Goal: Transaction & Acquisition: Download file/media

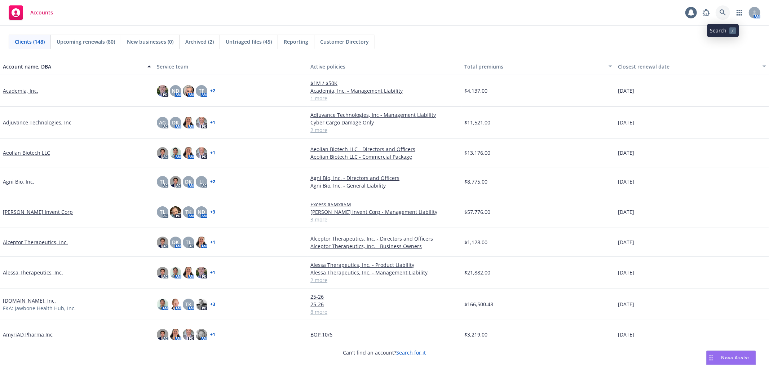
click at [726, 13] on link at bounding box center [722, 12] width 14 height 14
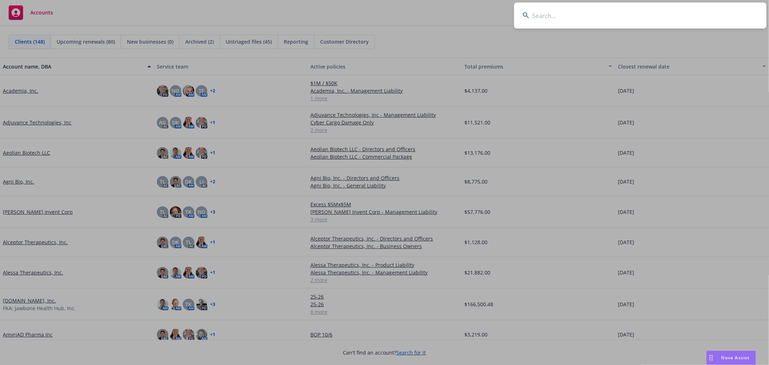
click at [565, 24] on input at bounding box center [640, 16] width 252 height 26
paste input "Epalex"
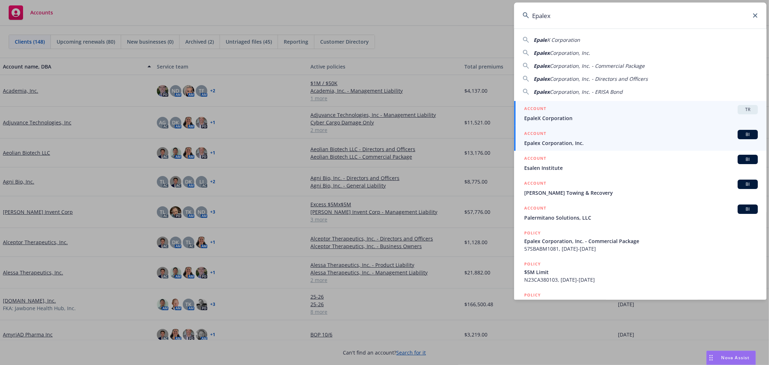
type input "Epalex"
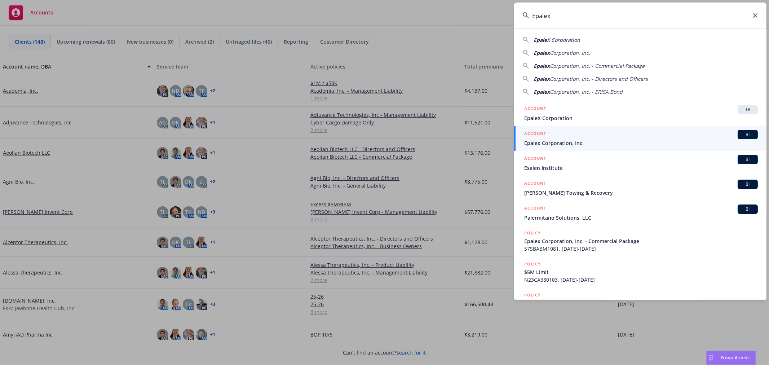
click at [585, 143] on span "Epalex Corporation, Inc." at bounding box center [641, 143] width 234 height 8
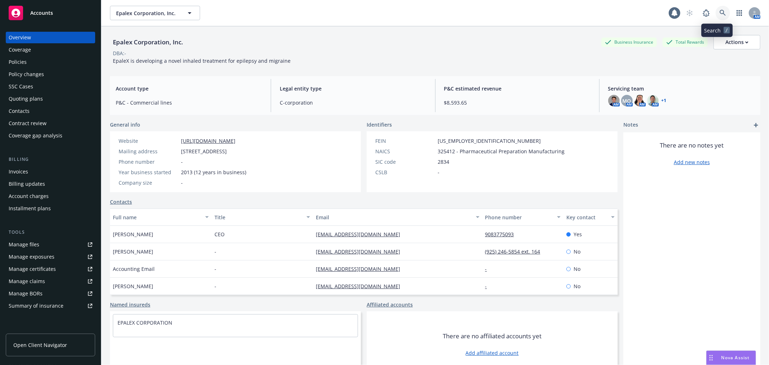
click at [722, 8] on link at bounding box center [722, 13] width 14 height 14
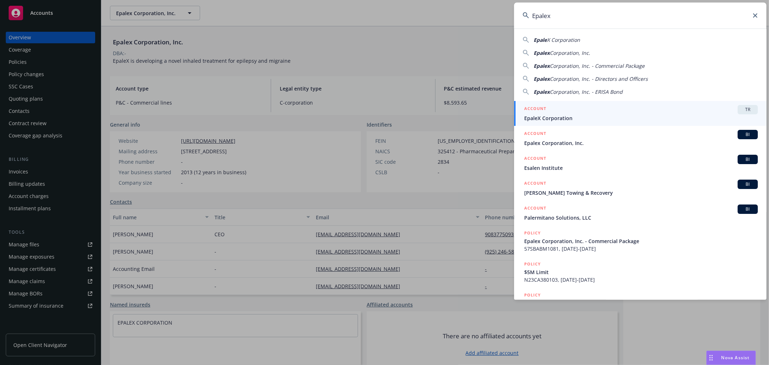
type input "Epalex"
click at [611, 113] on div "ACCOUNT TR" at bounding box center [641, 109] width 234 height 9
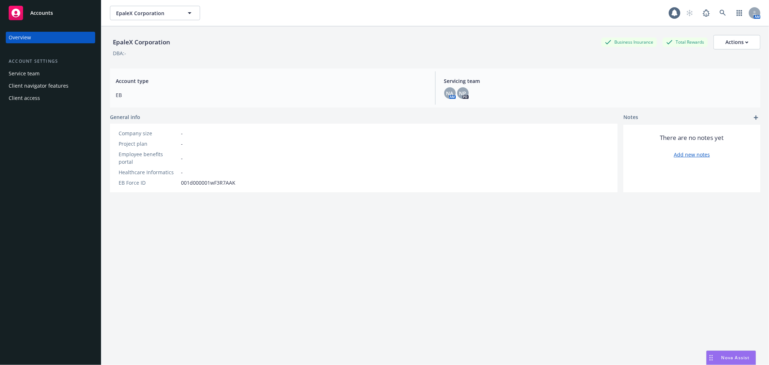
click at [39, 76] on div "Service team" at bounding box center [51, 74] width 84 height 12
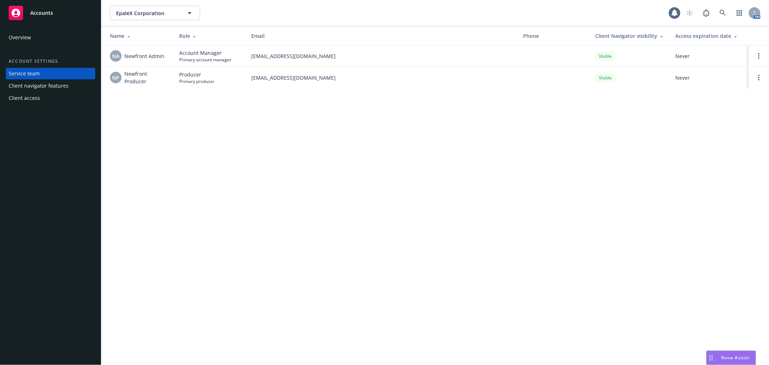
click at [43, 86] on div "Client navigator features" at bounding box center [39, 86] width 60 height 12
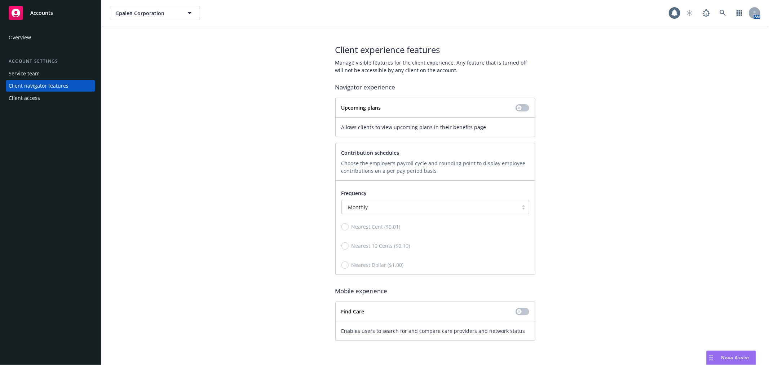
click at [42, 98] on div "Client access" at bounding box center [51, 98] width 84 height 12
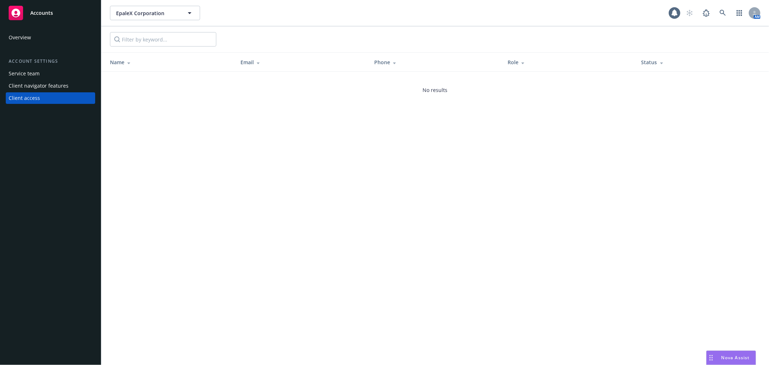
click at [35, 28] on div "Overview Account settings Service team Client navigator features Client access" at bounding box center [50, 194] width 101 height 342
click at [34, 39] on div "Overview" at bounding box center [51, 38] width 84 height 12
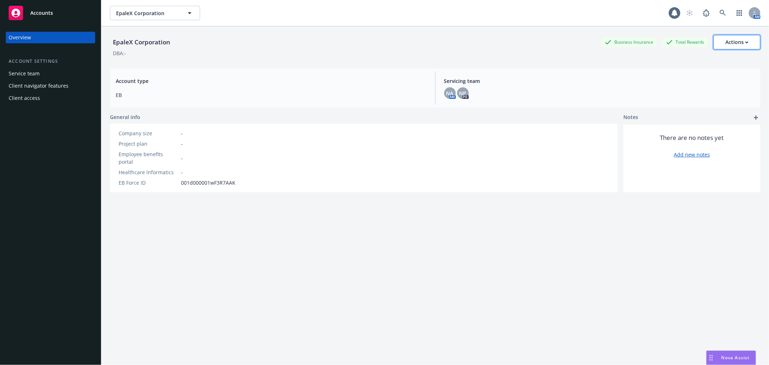
click at [730, 39] on div "Actions" at bounding box center [736, 42] width 23 height 14
click at [453, 49] on div "EpaleX Corporation Business Insurance Total Rewards Actions Edit account summar…" at bounding box center [435, 42] width 650 height 14
click at [719, 14] on icon at bounding box center [722, 13] width 6 height 6
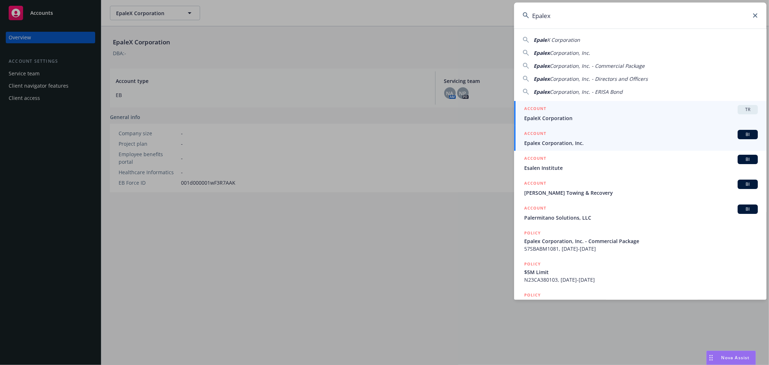
type input "Epalex"
click at [546, 141] on span "Epalex Corporation, Inc." at bounding box center [641, 143] width 234 height 8
click at [546, 141] on div "Company size - Project plan - Employee benefits portal - Healthcare Informatics…" at bounding box center [364, 158] width 508 height 68
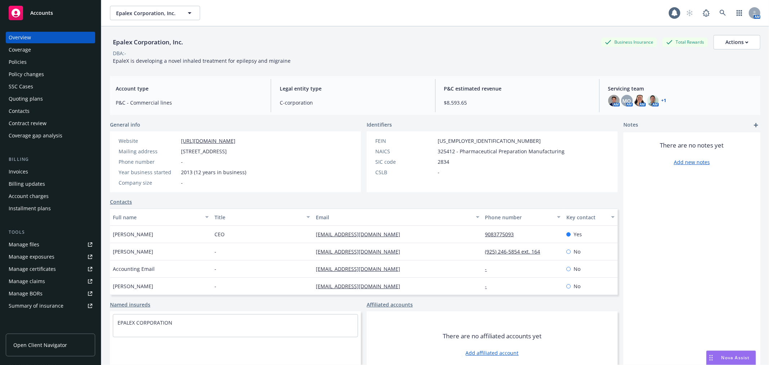
click at [26, 61] on div "Policies" at bounding box center [51, 62] width 84 height 12
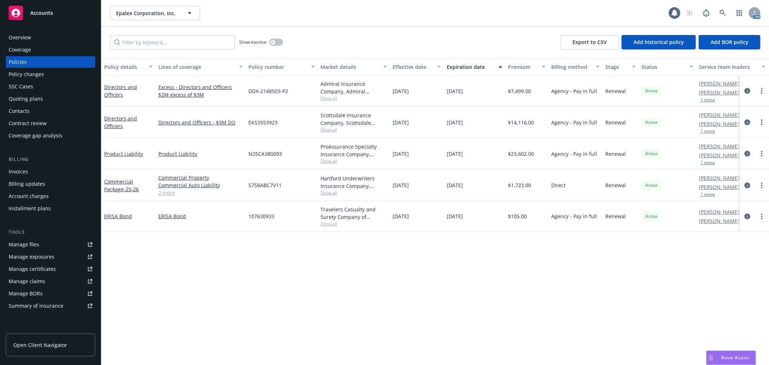
drag, startPoint x: 121, startPoint y: 116, endPoint x: 146, endPoint y: 127, distance: 26.9
click at [121, 116] on link "Directors and Officers" at bounding box center [120, 122] width 33 height 14
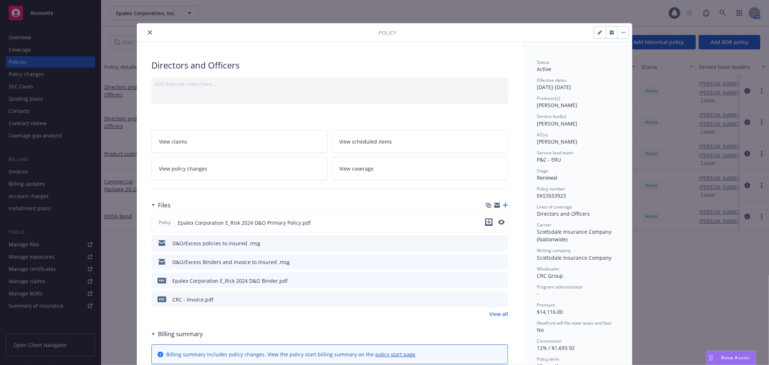
click at [487, 224] on icon "download file" at bounding box center [489, 222] width 6 height 6
click at [148, 31] on icon "close" at bounding box center [150, 32] width 4 height 4
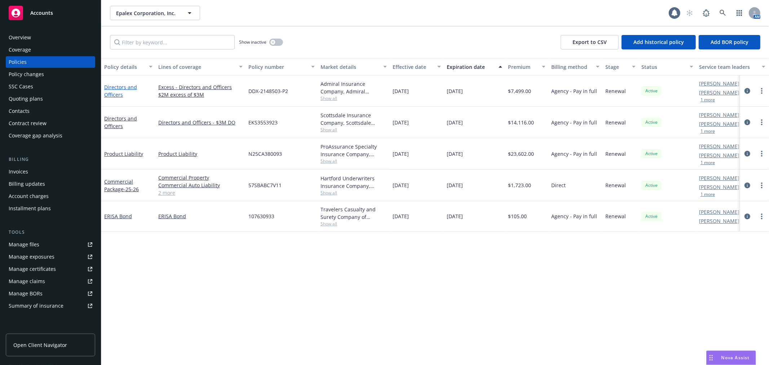
click at [130, 87] on link "Directors and Officers" at bounding box center [120, 91] width 33 height 14
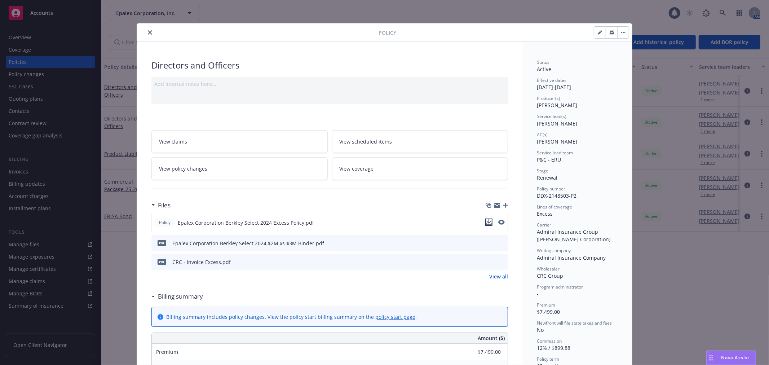
click at [487, 224] on icon "download file" at bounding box center [489, 222] width 6 height 6
click at [141, 33] on div at bounding box center [259, 32] width 239 height 9
click at [142, 30] on div at bounding box center [259, 32] width 239 height 9
click at [150, 32] on button "close" at bounding box center [150, 32] width 9 height 9
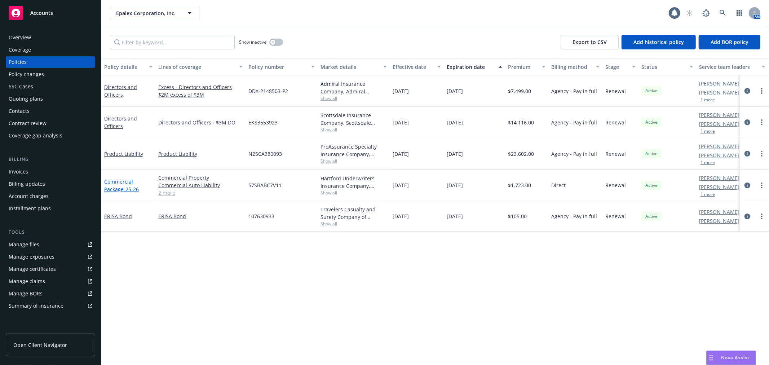
click at [115, 182] on link "Commercial Package - 25-26" at bounding box center [121, 185] width 35 height 14
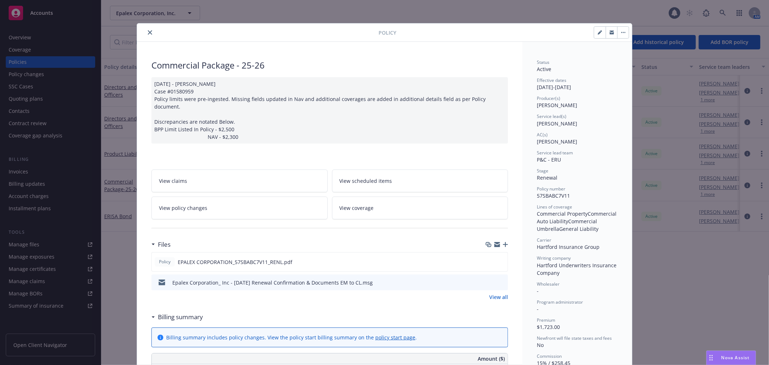
click at [148, 32] on icon "close" at bounding box center [150, 32] width 4 height 4
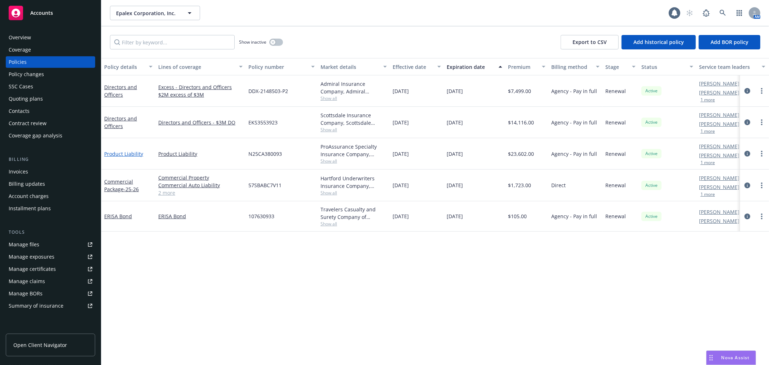
click at [133, 151] on link "Product Liability" at bounding box center [123, 153] width 39 height 7
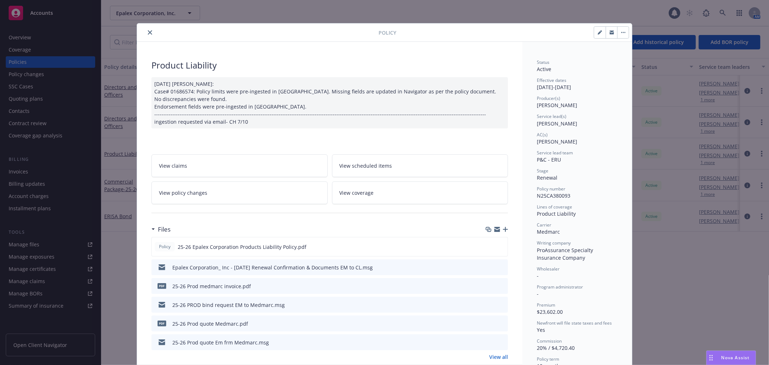
click at [146, 31] on button "close" at bounding box center [150, 32] width 9 height 9
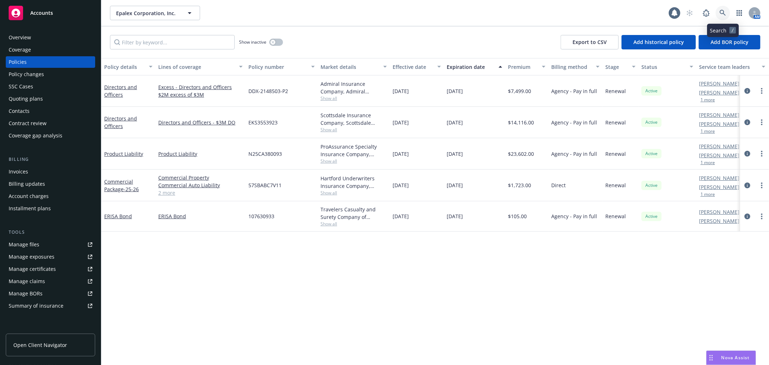
click at [719, 10] on icon at bounding box center [722, 13] width 6 height 6
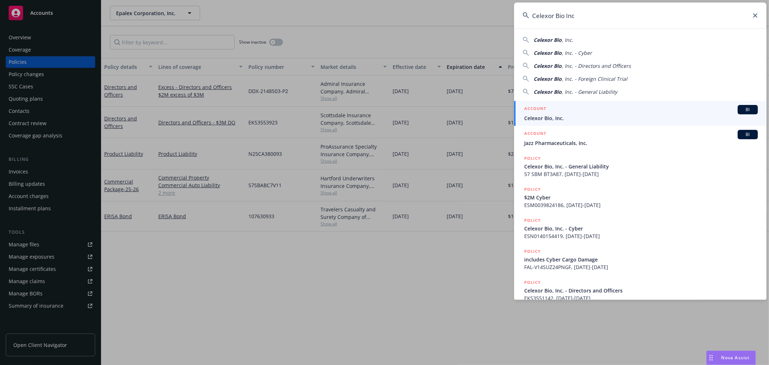
type input "Celexor Bio Inc"
click at [554, 112] on div "ACCOUNT BI" at bounding box center [641, 109] width 234 height 9
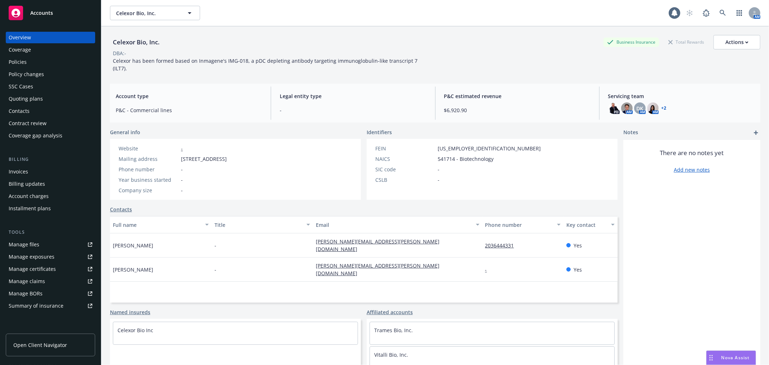
click at [45, 60] on div "Policies" at bounding box center [51, 62] width 84 height 12
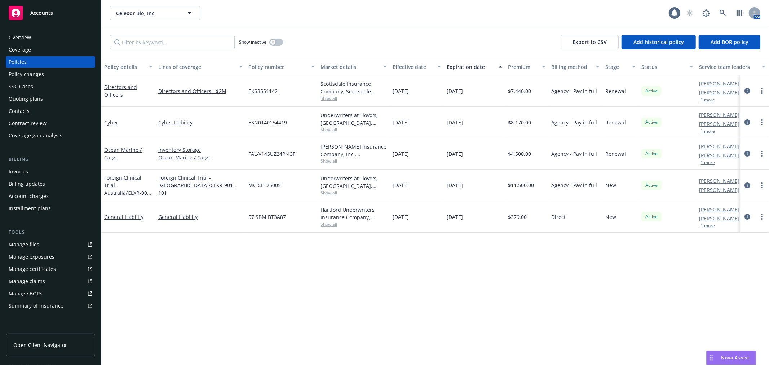
click at [41, 35] on div "Overview" at bounding box center [51, 38] width 84 height 12
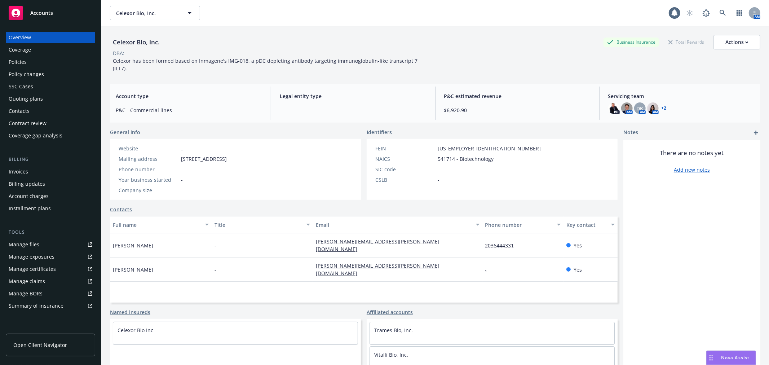
click at [661, 106] on link "+ 2" at bounding box center [663, 108] width 5 height 4
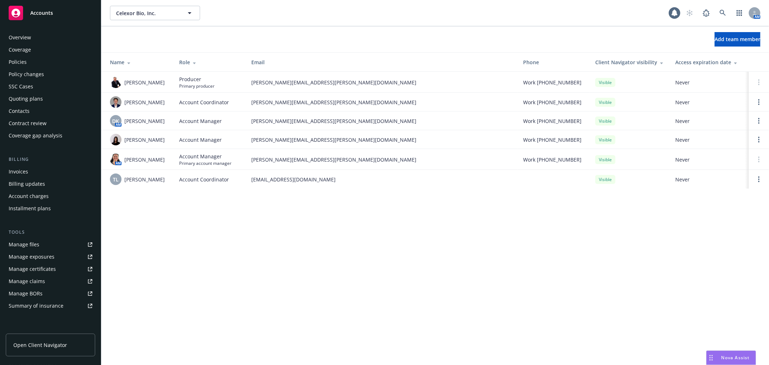
scroll to position [105, 0]
